Goal: Task Accomplishment & Management: Use online tool/utility

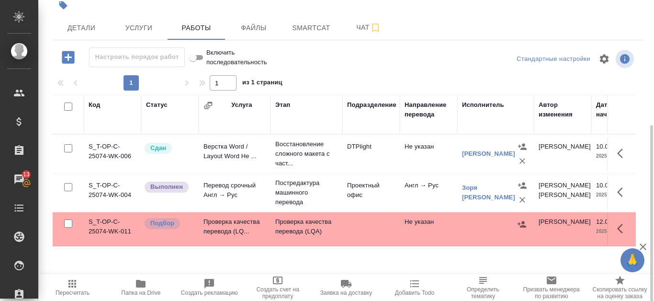
scroll to position [130, 0]
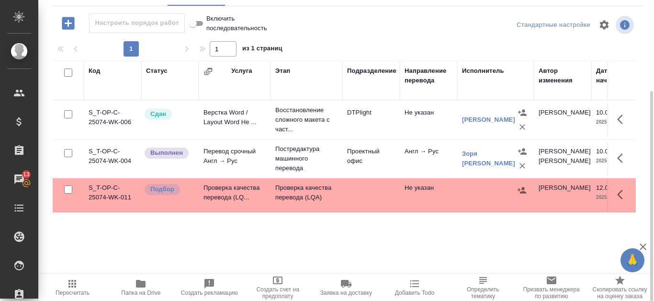
click at [94, 189] on td "S_T-OP-C-25074-WK-011" at bounding box center [112, 195] width 57 height 34
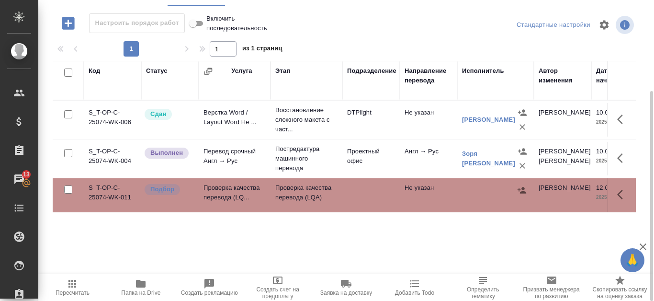
scroll to position [34, 0]
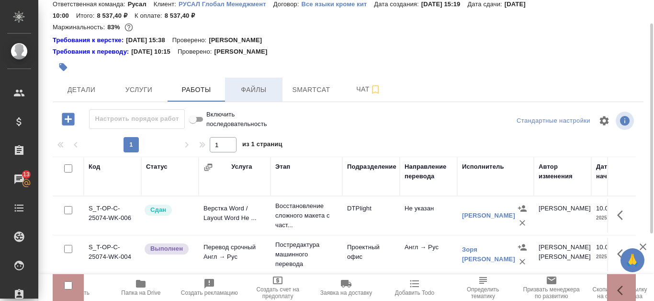
click at [244, 85] on span "Файлы" at bounding box center [254, 90] width 46 height 12
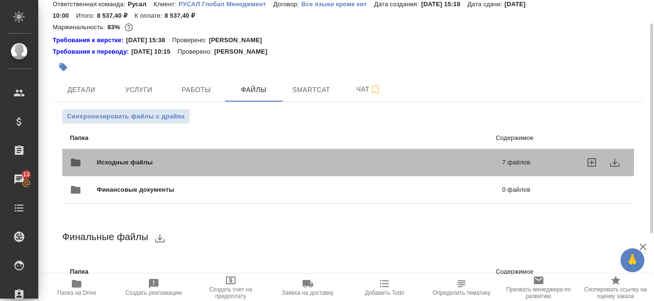
click at [454, 166] on p "7 файлов" at bounding box center [429, 163] width 203 height 10
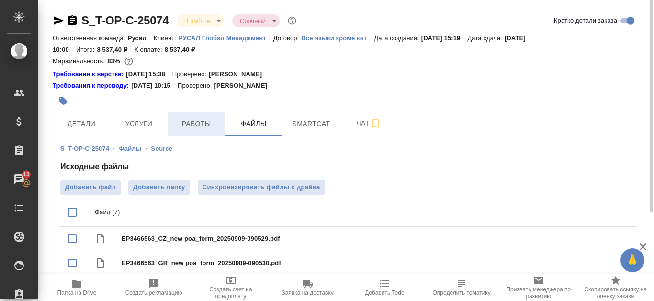
click at [188, 125] on span "Работы" at bounding box center [196, 124] width 46 height 12
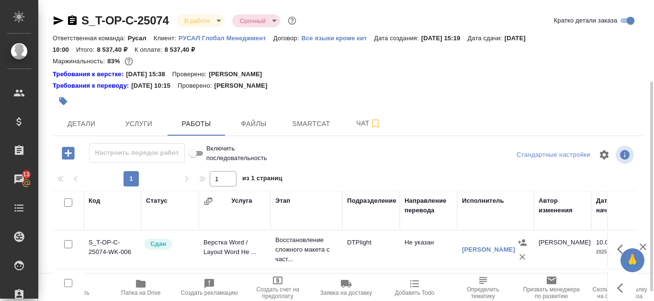
scroll to position [96, 0]
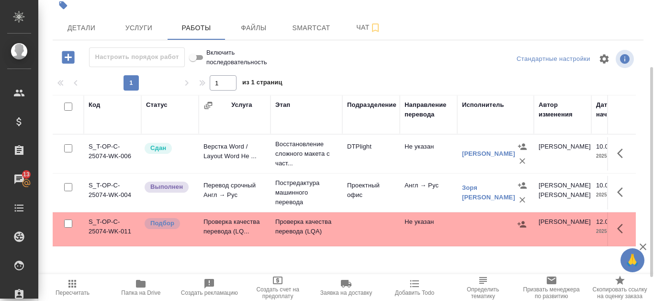
click at [103, 220] on td "S_T-OP-C-25074-WK-011" at bounding box center [112, 229] width 57 height 34
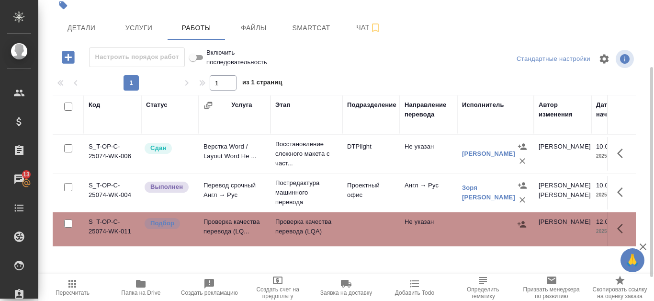
click at [103, 220] on td "S_T-OP-C-25074-WK-011" at bounding box center [112, 229] width 57 height 34
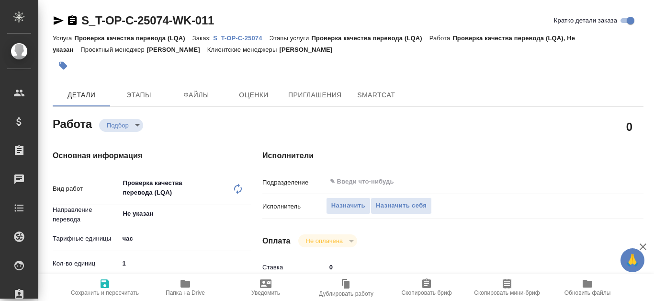
type textarea "x"
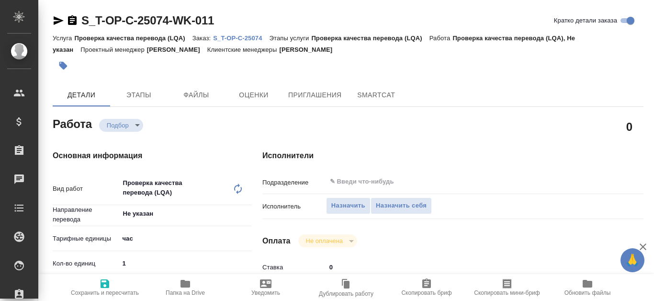
type textarea "x"
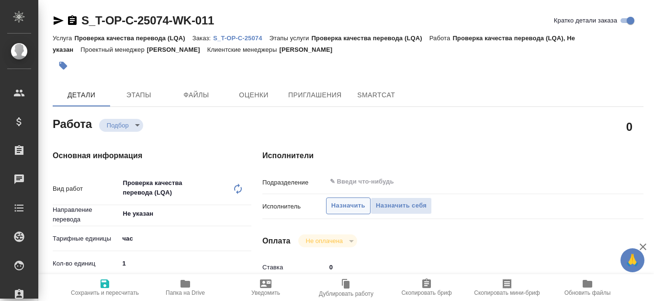
click at [333, 206] on span "Назначить" at bounding box center [348, 205] width 34 height 11
type textarea "x"
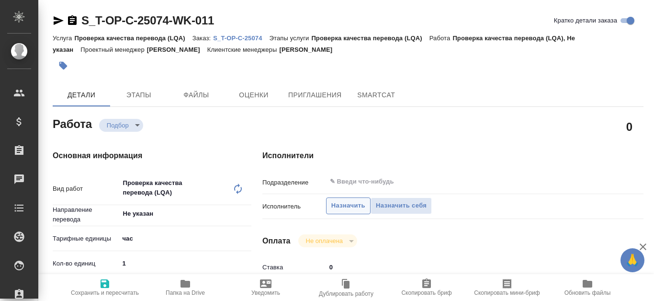
type textarea "x"
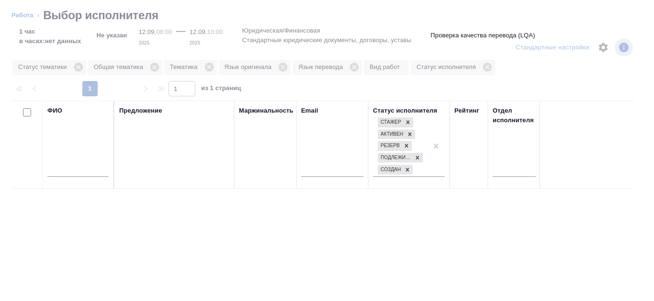
type textarea "x"
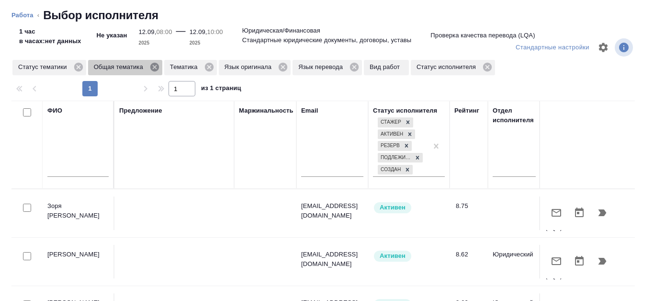
click at [154, 70] on icon at bounding box center [154, 67] width 9 height 9
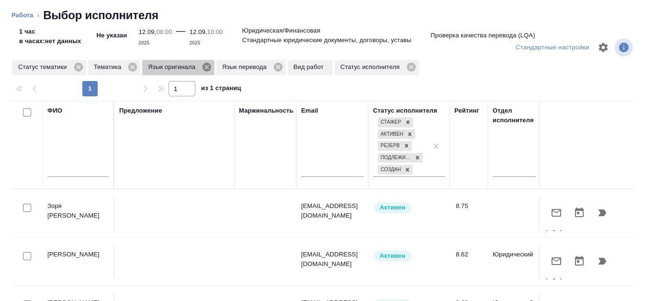
click at [209, 67] on icon at bounding box center [207, 67] width 9 height 9
click at [207, 67] on icon at bounding box center [204, 67] width 9 height 9
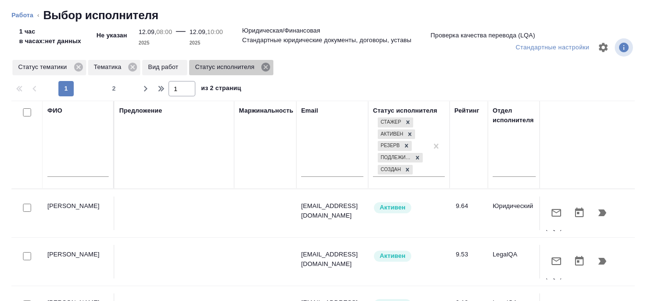
click at [266, 69] on icon at bounding box center [265, 67] width 9 height 9
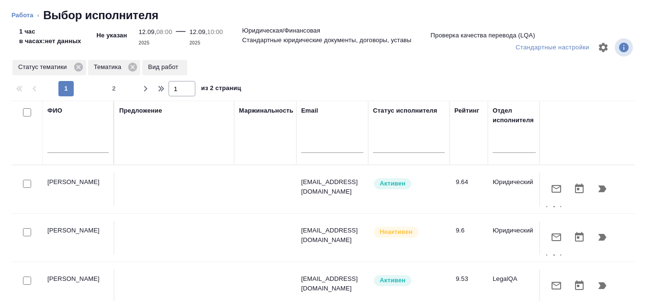
click at [179, 65] on p "Вид работ" at bounding box center [165, 67] width 34 height 10
click at [136, 68] on icon at bounding box center [132, 67] width 9 height 9
click at [56, 146] on input "text" at bounding box center [77, 147] width 61 height 12
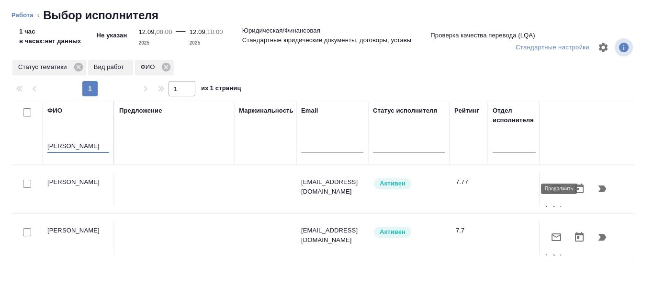
type input "Канатаева"
click at [598, 185] on icon "button" at bounding box center [602, 188] width 11 height 11
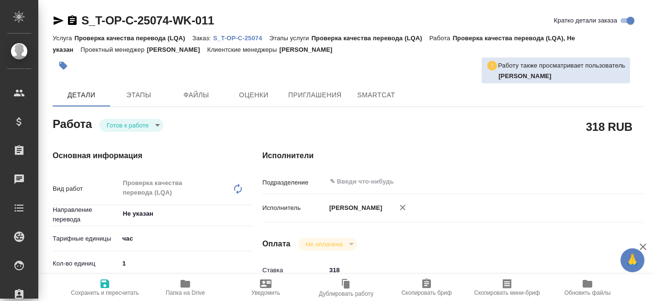
type textarea "x"
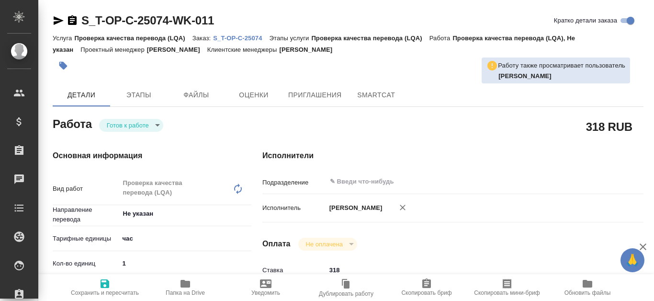
type textarea "x"
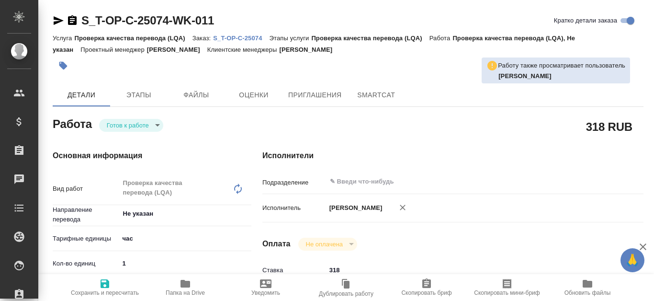
type textarea "x"
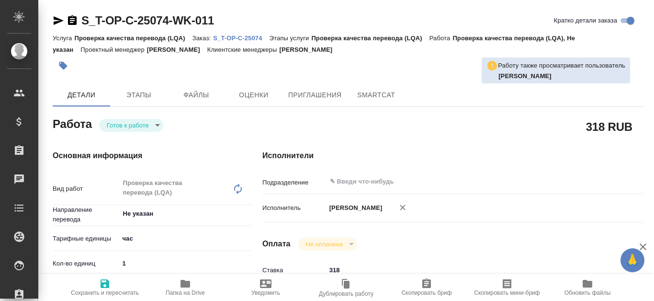
type textarea "x"
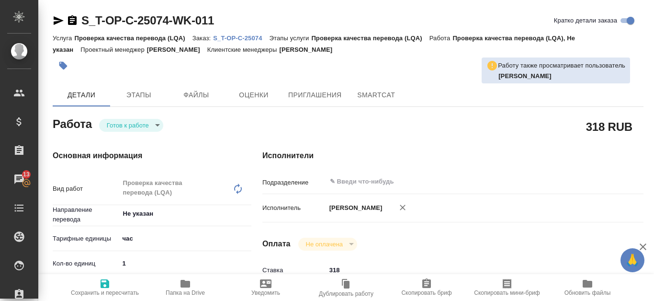
click at [247, 39] on p "S_T-OP-C-25074" at bounding box center [241, 37] width 56 height 7
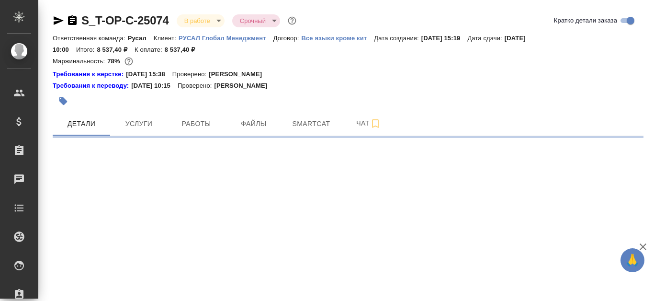
select select "RU"
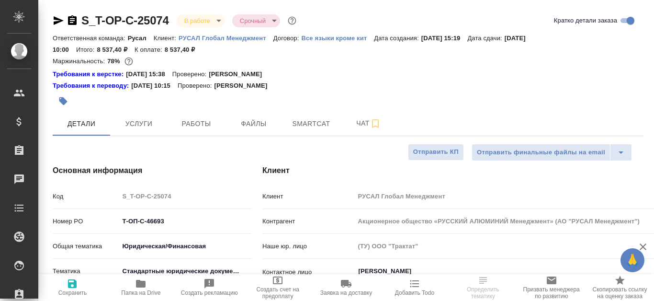
type textarea "x"
click at [316, 129] on span "Smartcat" at bounding box center [311, 124] width 46 height 12
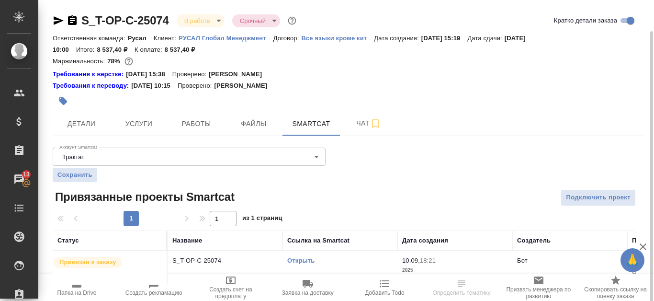
scroll to position [16, 0]
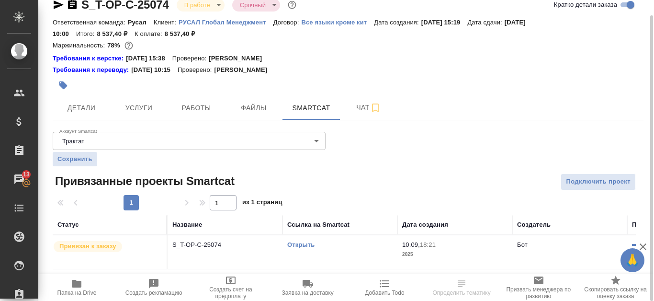
click at [302, 245] on link "Открыть" at bounding box center [300, 244] width 27 height 7
